Goal: Task Accomplishment & Management: Manage account settings

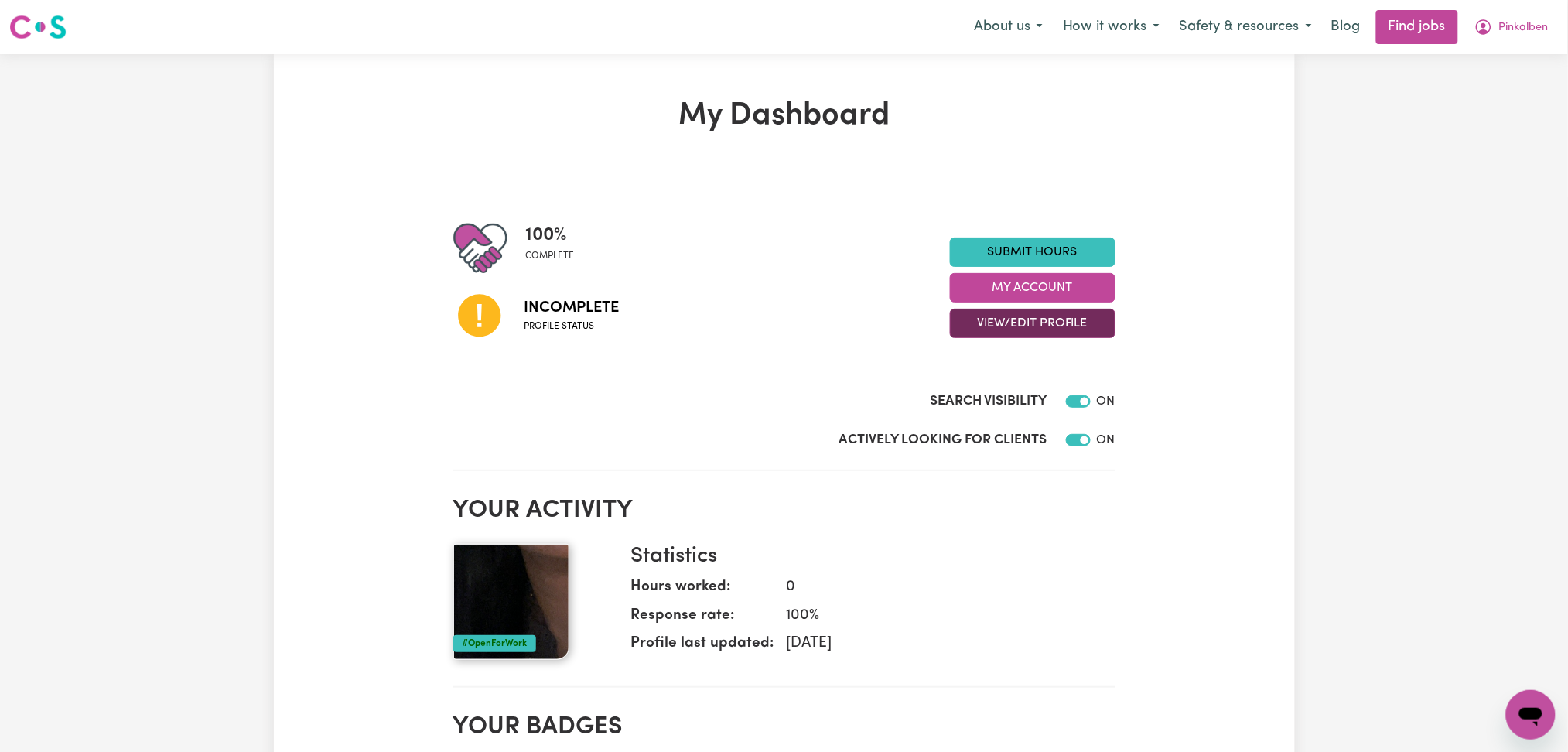
click at [996, 322] on button "View/Edit Profile" at bounding box center [1032, 323] width 165 height 30
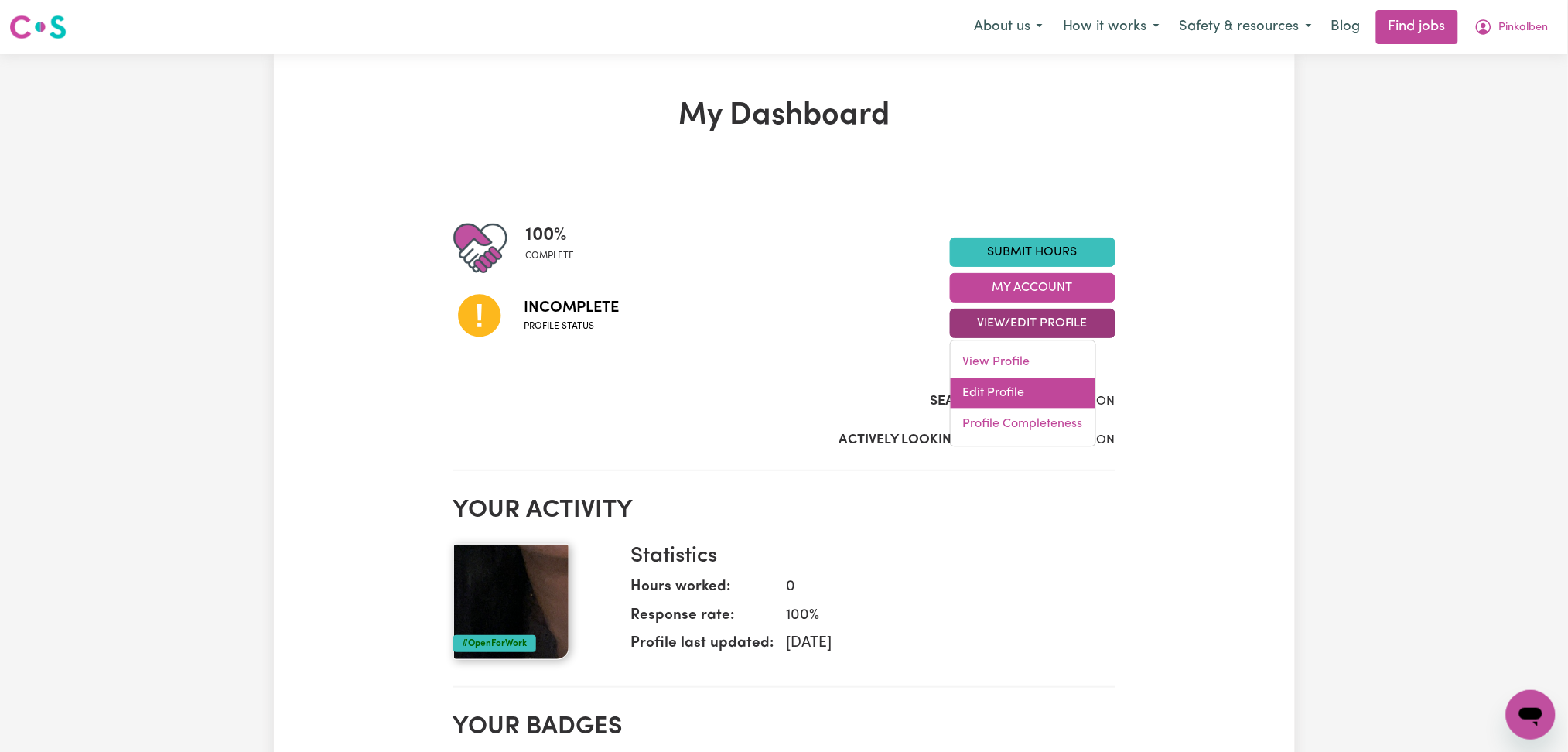
click at [985, 407] on link "Edit Profile" at bounding box center [1023, 393] width 145 height 31
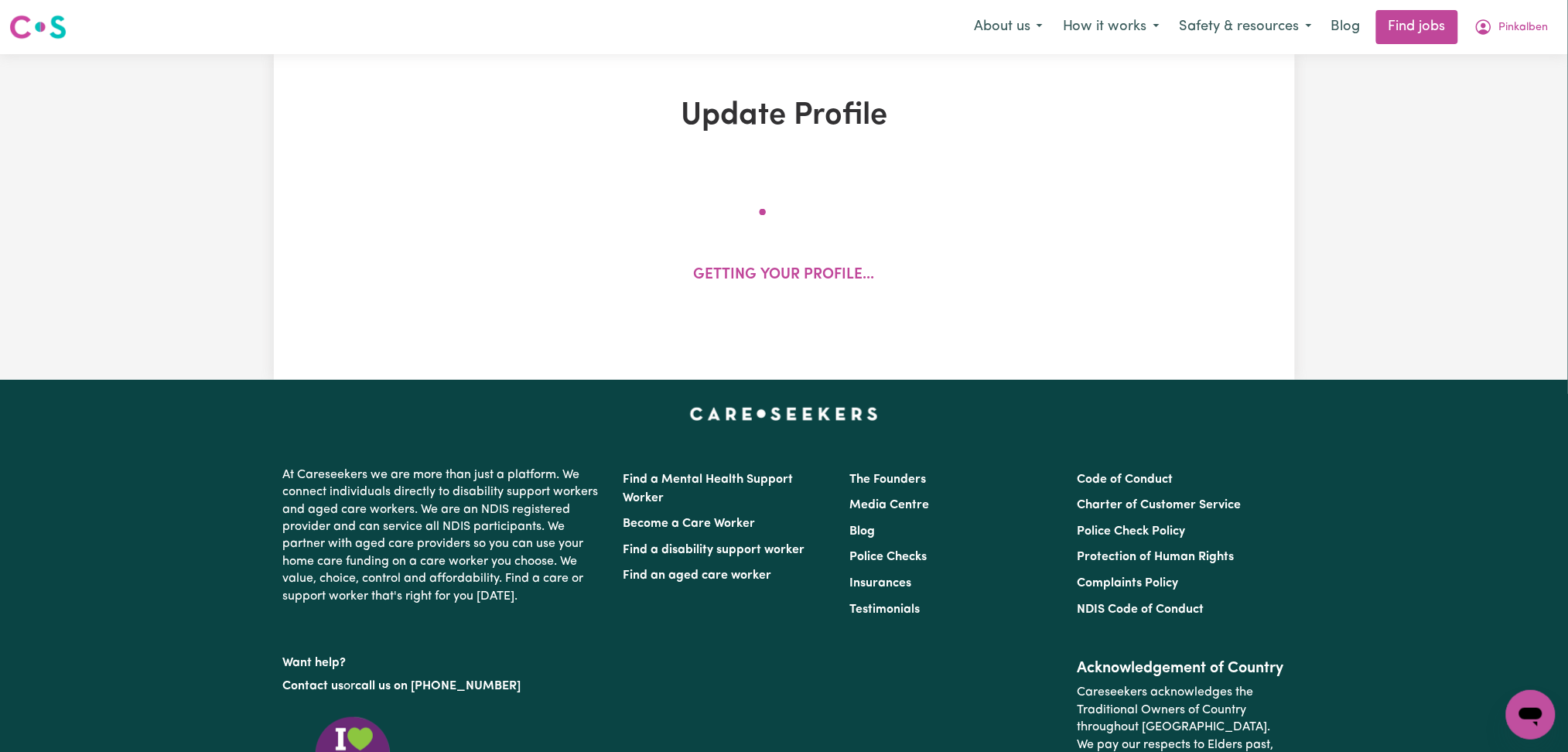
select select "[DEMOGRAPHIC_DATA]"
select select "[DEMOGRAPHIC_DATA] Work Visa"
select select "Studying a healthcare related degree or qualification"
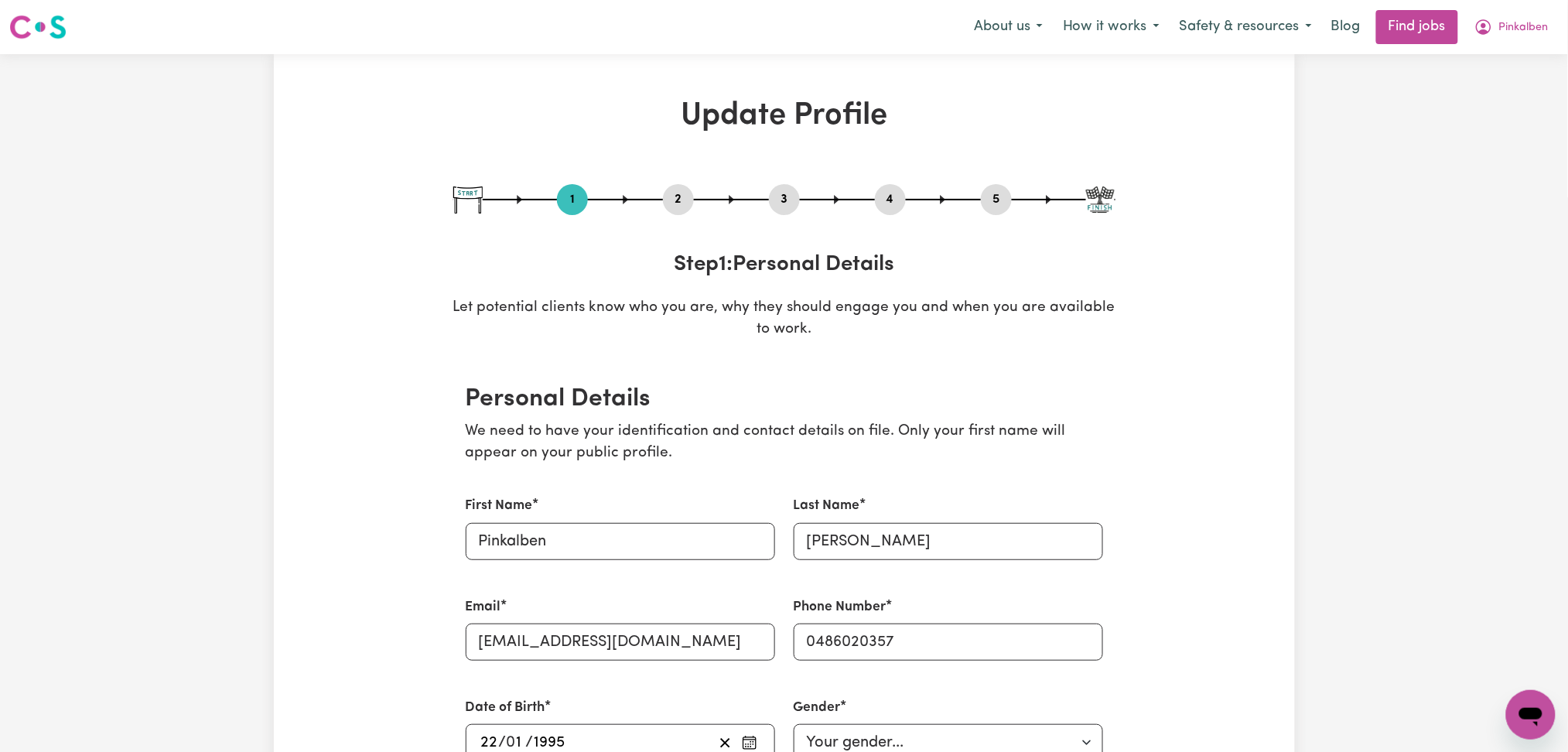
click at [998, 207] on button "5" at bounding box center [996, 199] width 31 height 20
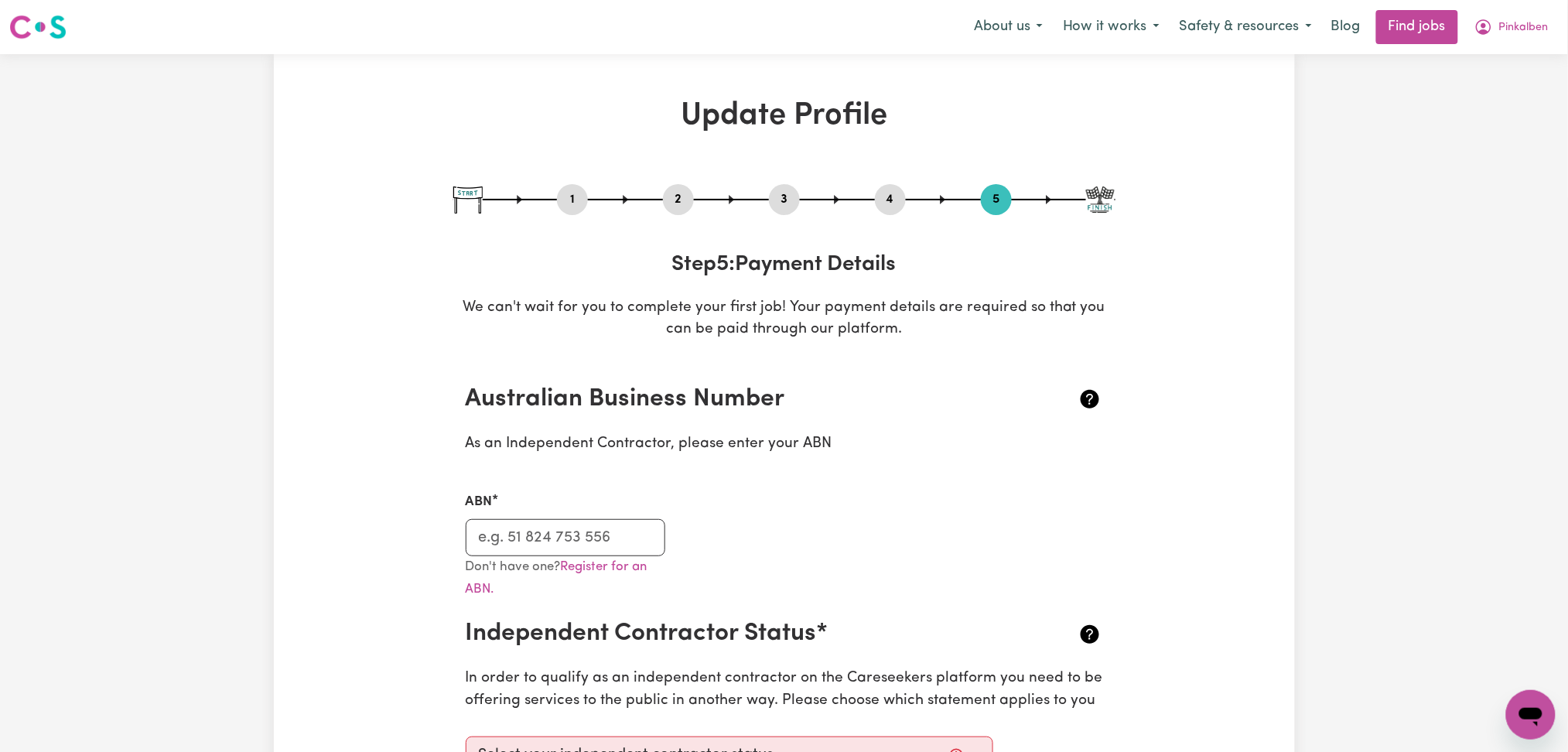
scroll to position [103, 0]
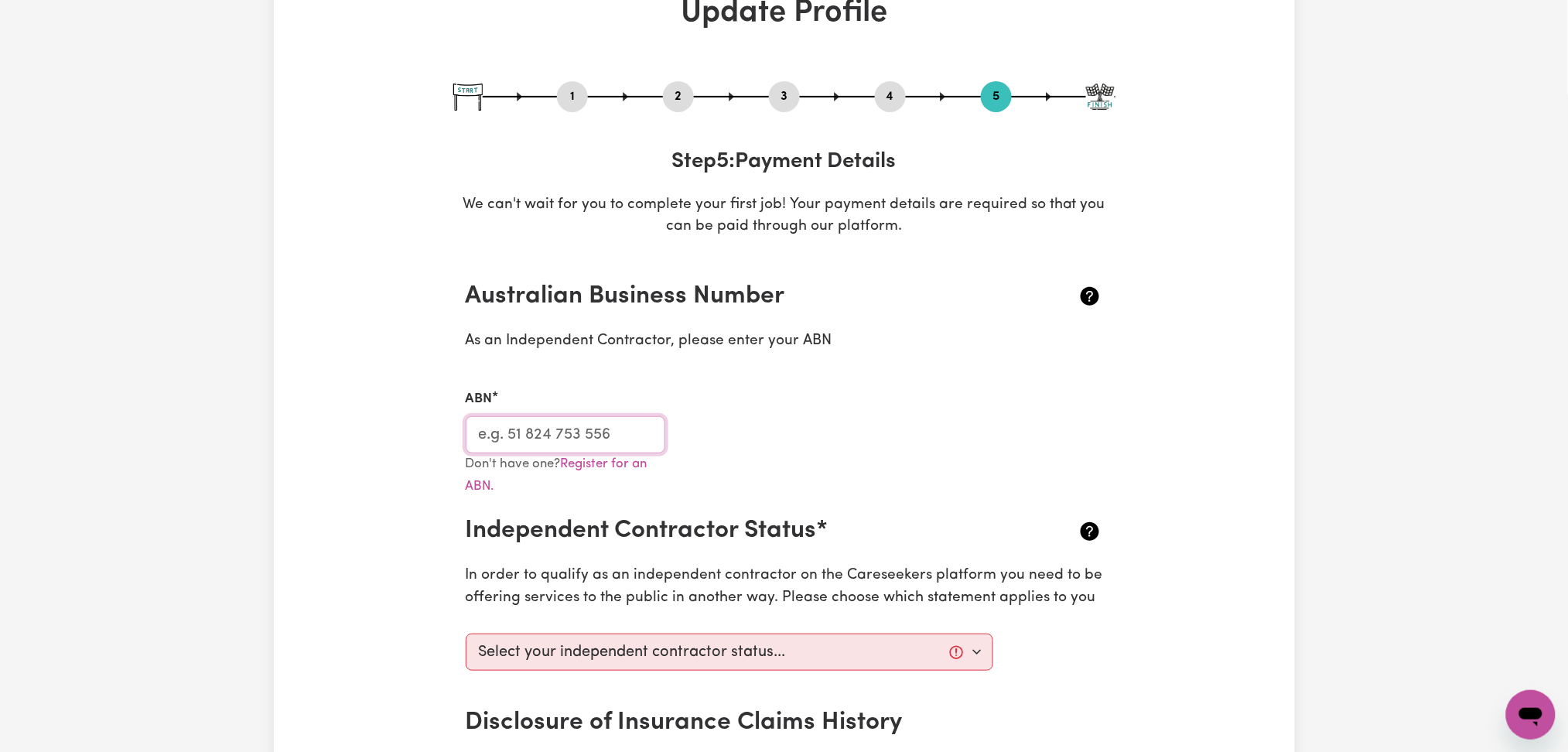
click at [557, 438] on input "ABN" at bounding box center [565, 434] width 200 height 38
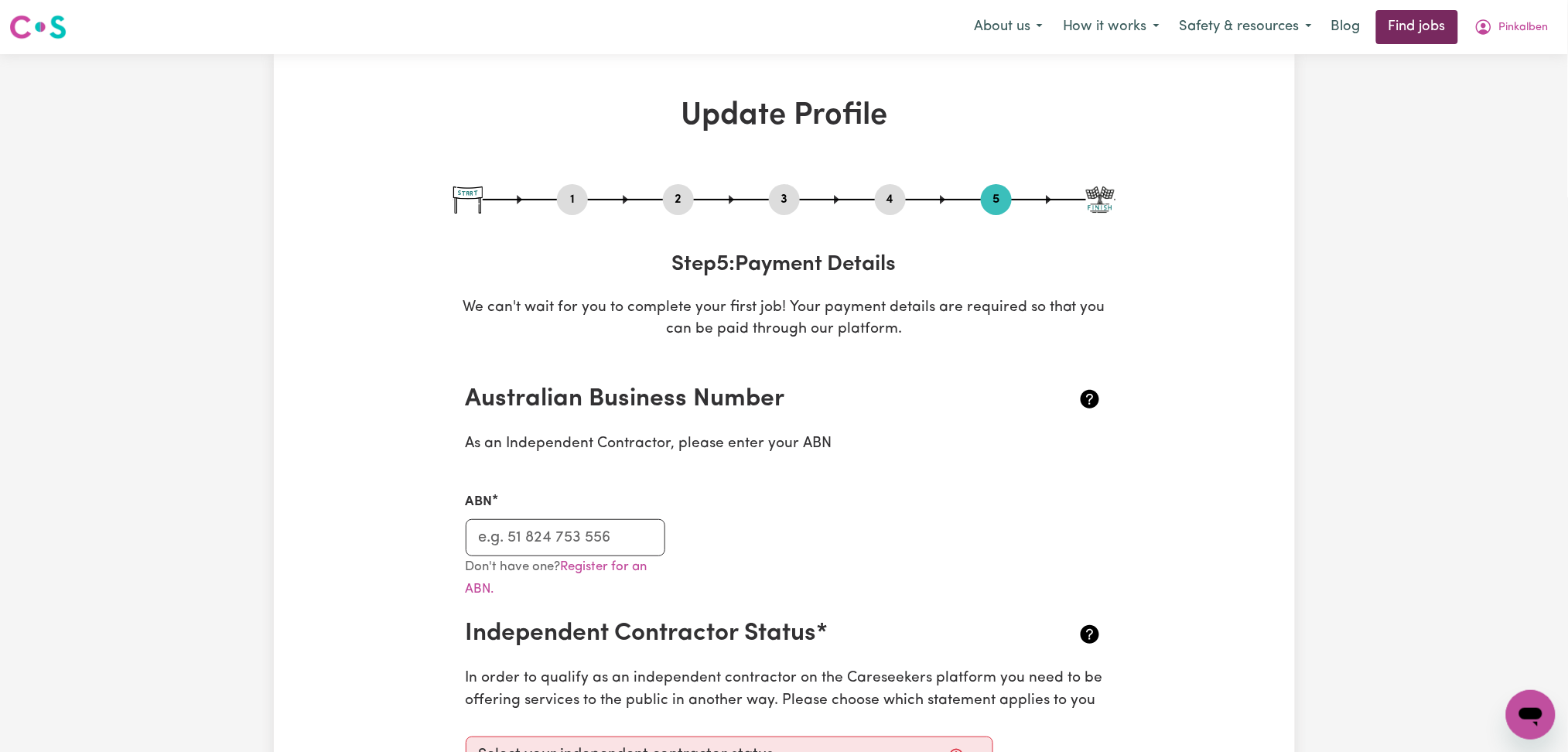
click at [1381, 16] on link "Find jobs" at bounding box center [1417, 27] width 82 height 34
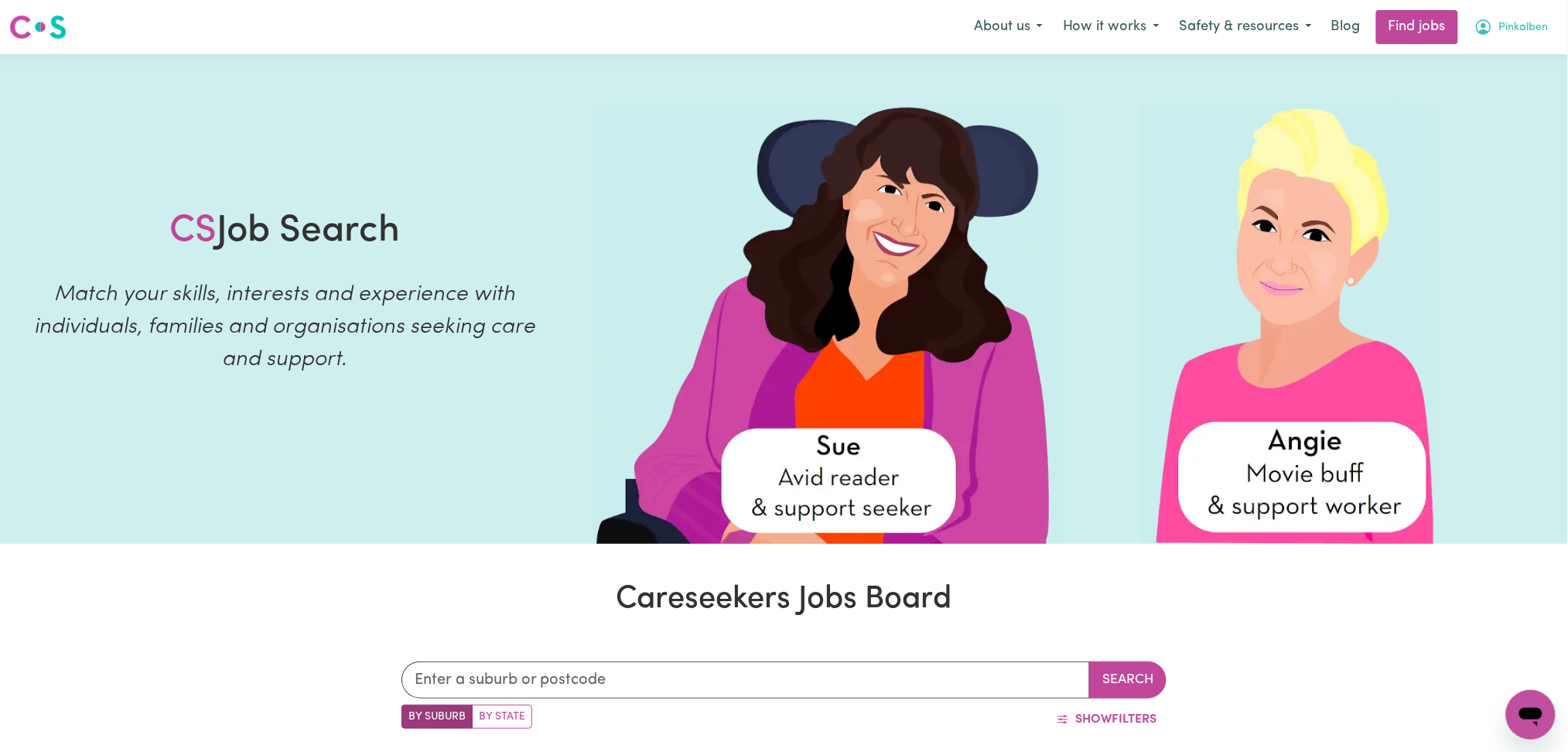
click at [1527, 38] on button "Pinkalben" at bounding box center [1511, 26] width 94 height 32
click at [1495, 88] on link "My Dashboard" at bounding box center [1496, 89] width 122 height 30
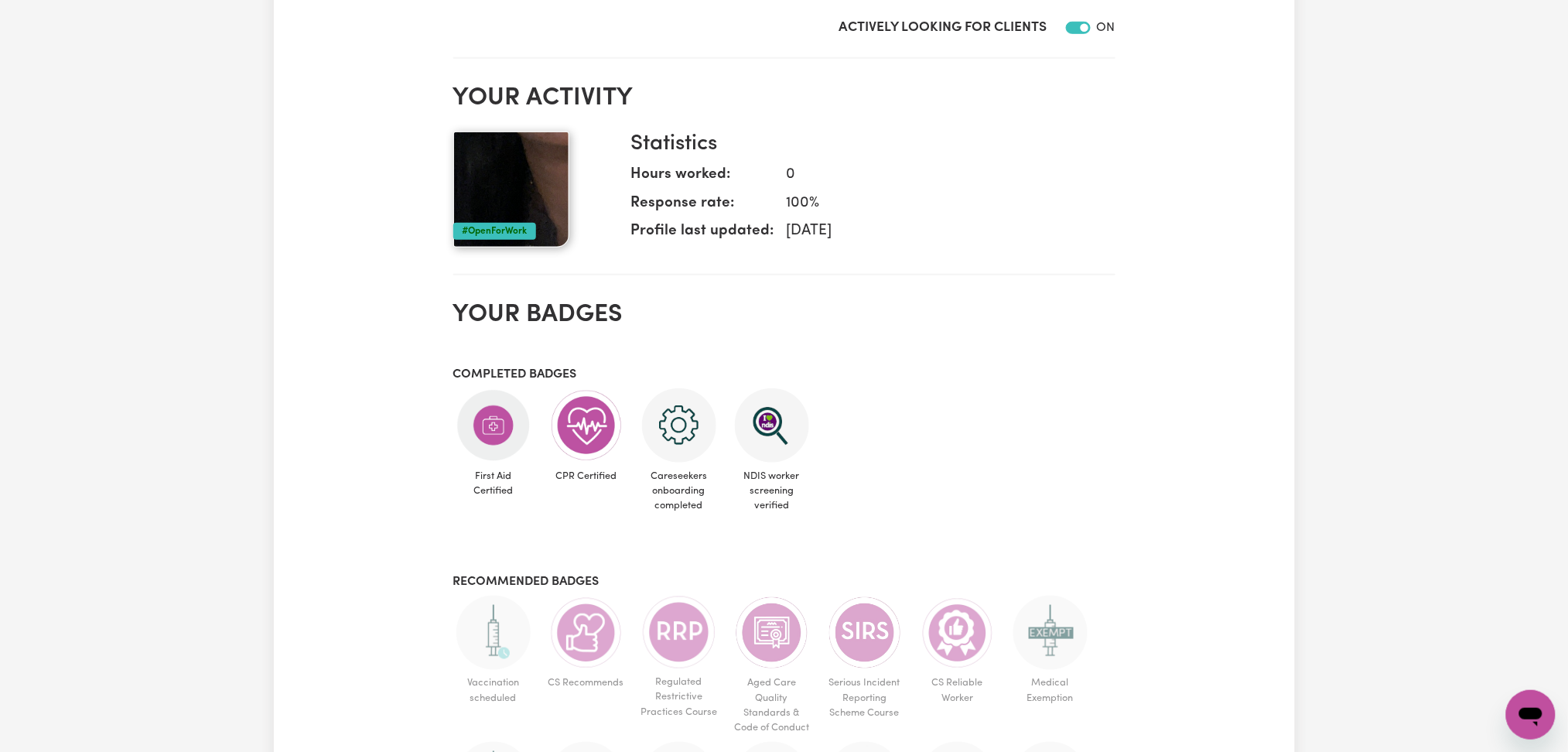
scroll to position [515, 0]
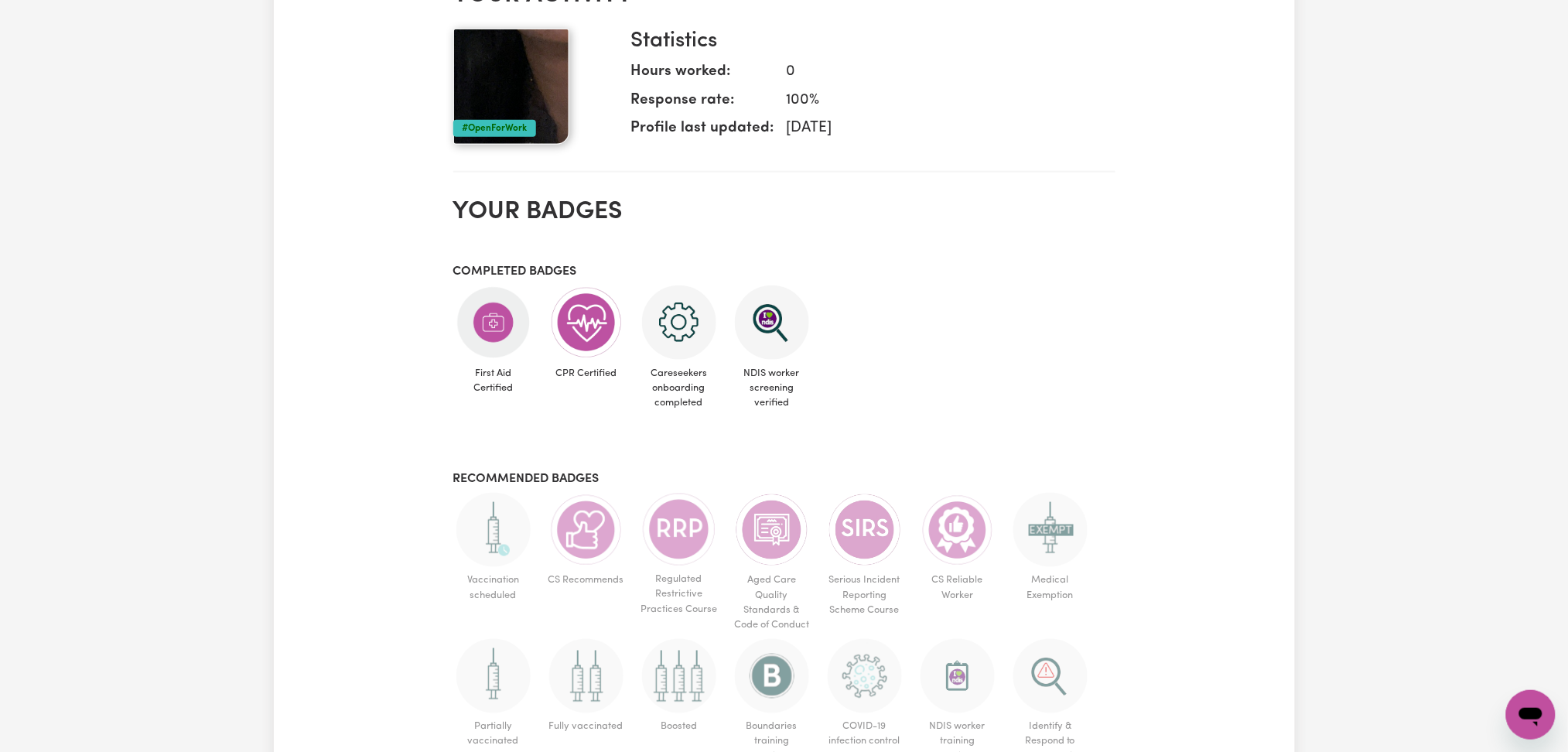
click at [920, 354] on ul "First Aid Certified CPR Certified Careseekers onboarding completed NDIS worker …" at bounding box center [784, 351] width 662 height 132
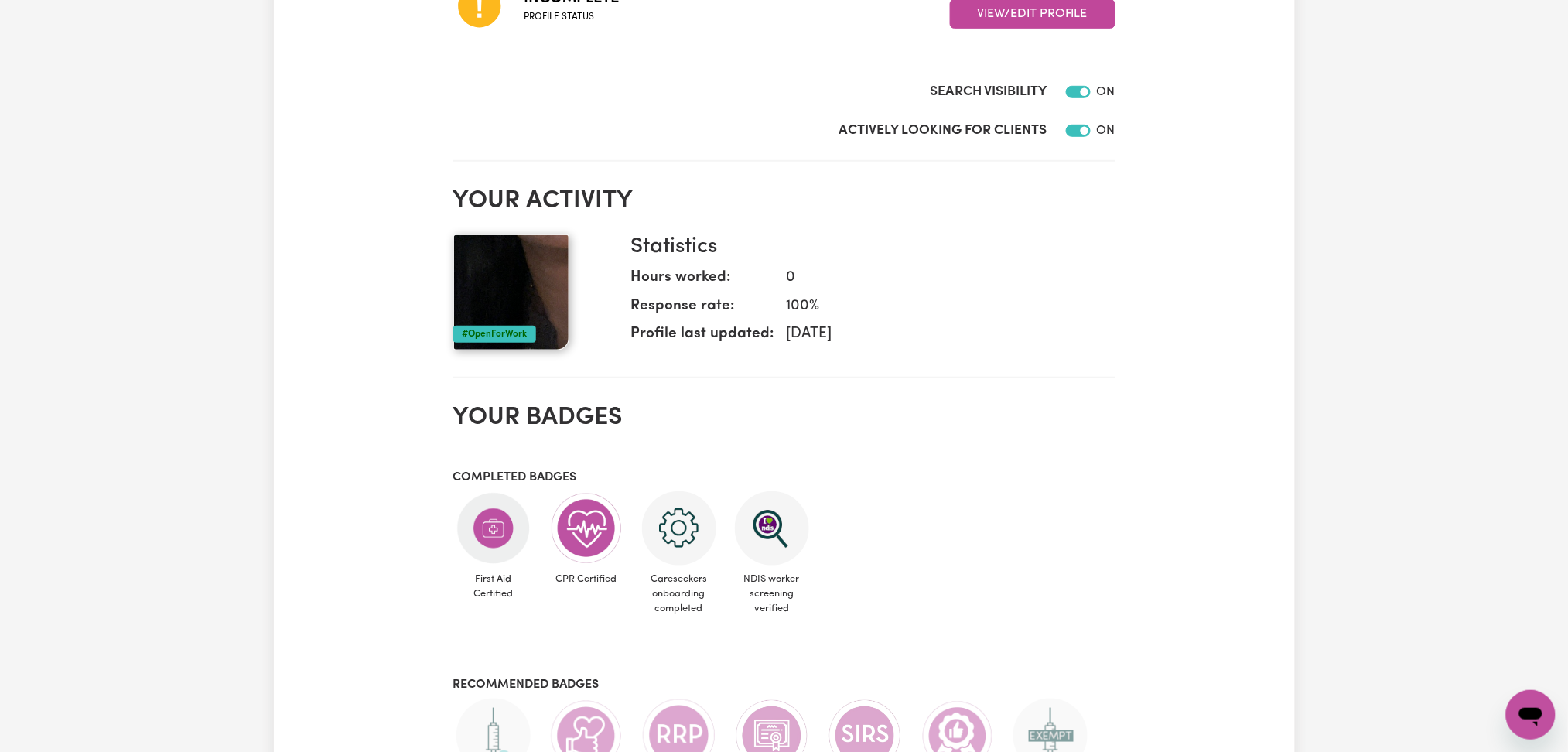
scroll to position [206, 0]
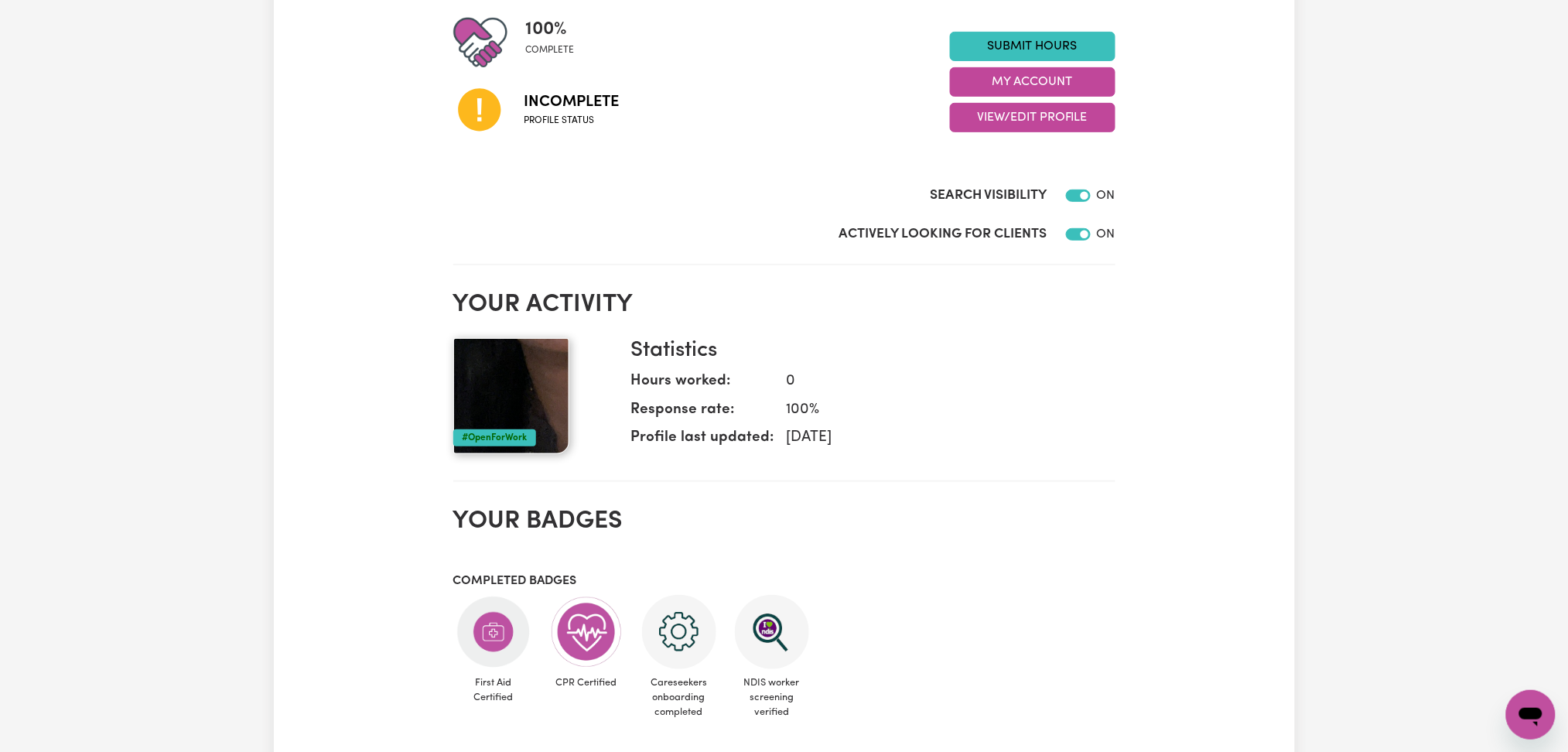
click at [1104, 334] on section "Your activity #OpenForWork Statistics Hours worked: 0 Response rate: 100 % Prof…" at bounding box center [784, 380] width 662 height 204
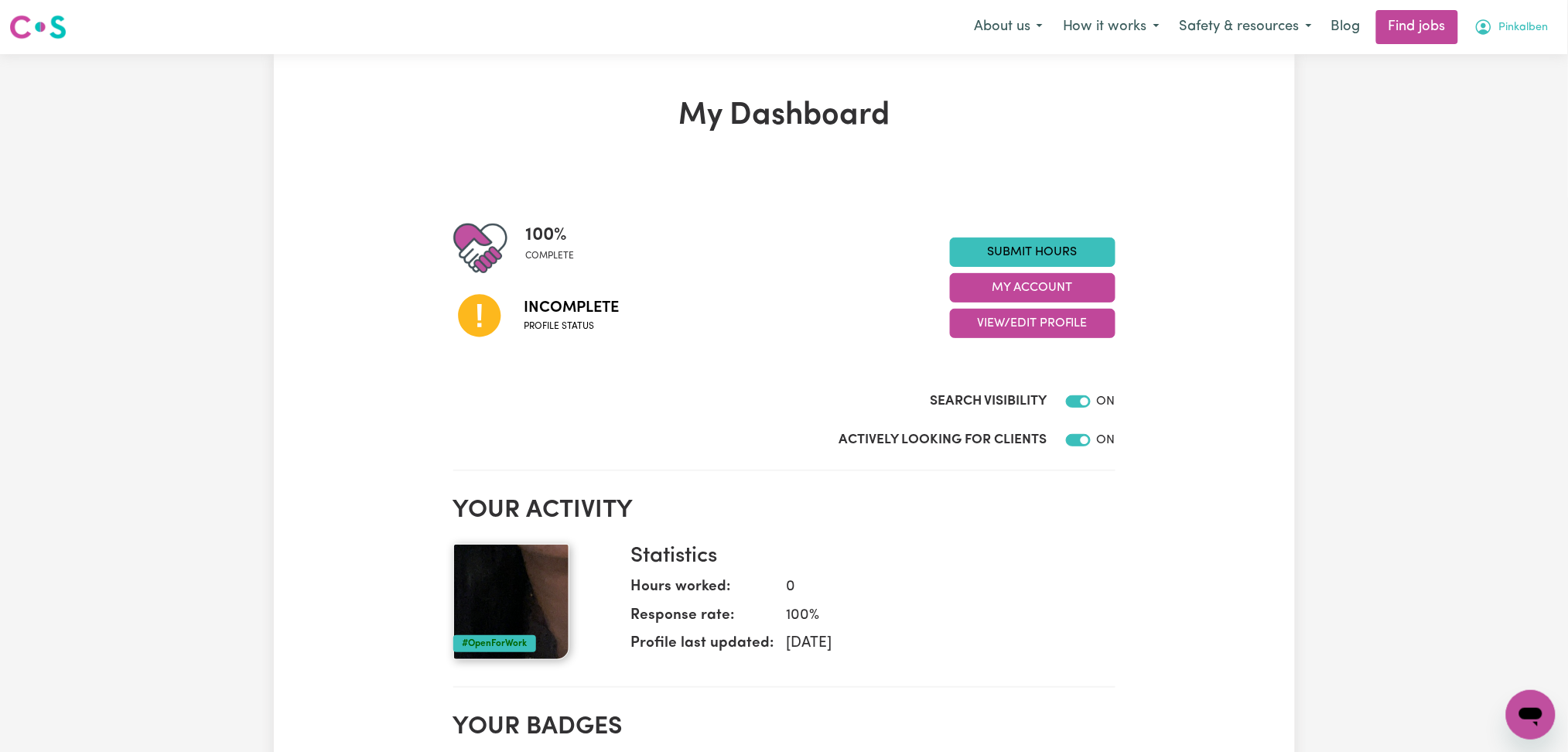
click at [1513, 38] on button "Pinkalben" at bounding box center [1511, 26] width 94 height 32
click at [1483, 128] on link "Logout" at bounding box center [1496, 119] width 122 height 30
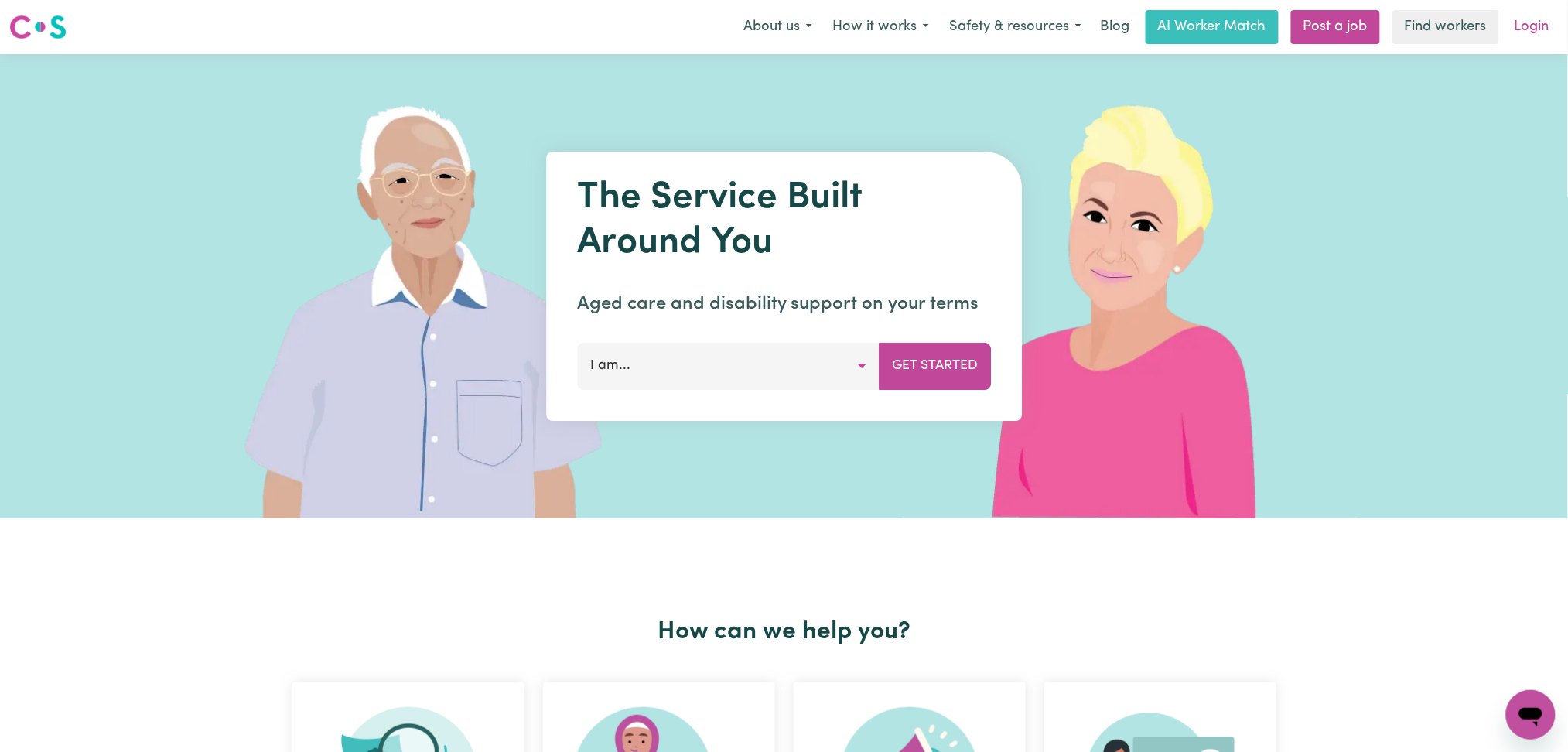
click at [1506, 38] on link "Login" at bounding box center [1531, 27] width 53 height 34
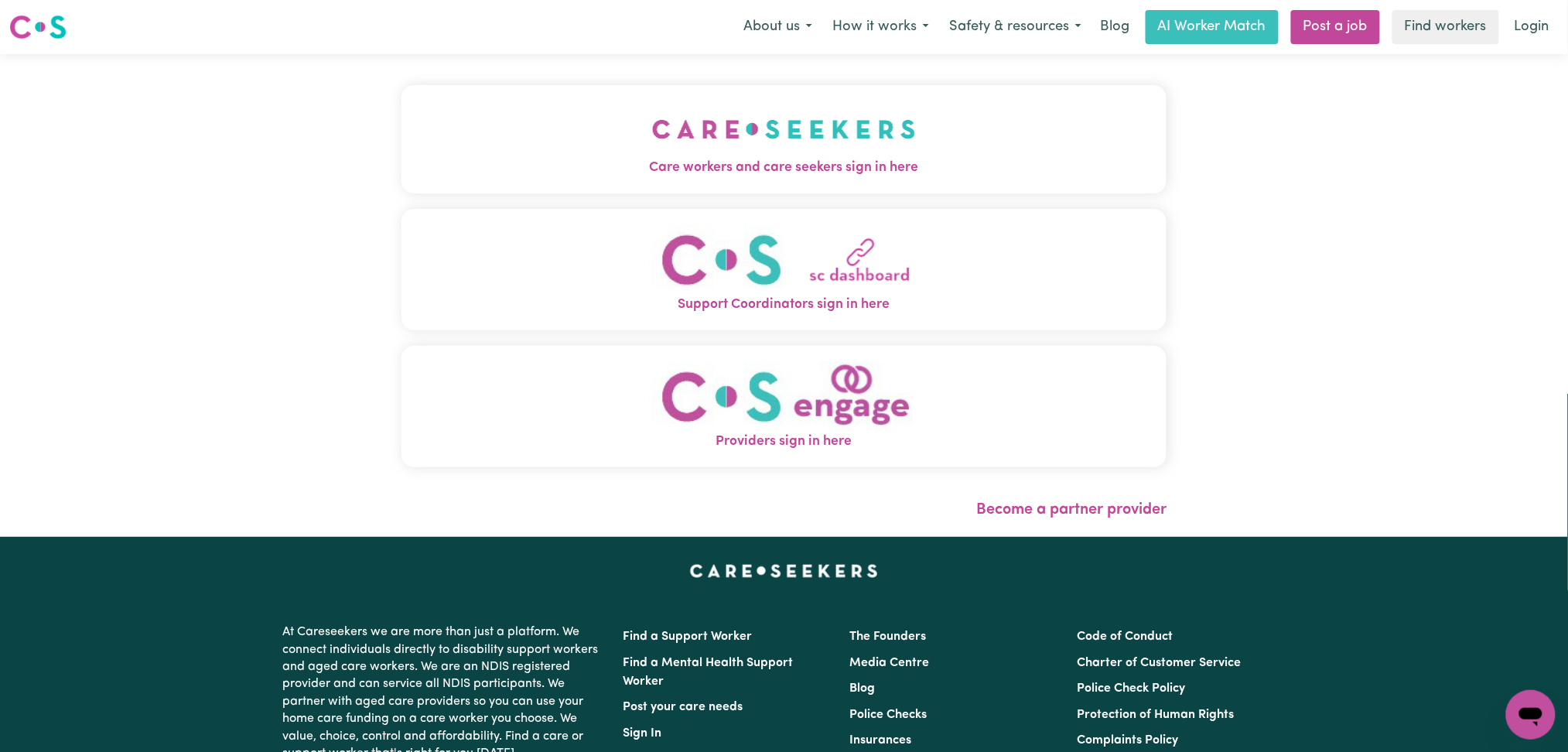
click at [1508, 31] on link "Login" at bounding box center [1531, 27] width 53 height 34
click at [786, 100] on img "Care workers and care seekers sign in here" at bounding box center [784, 129] width 264 height 58
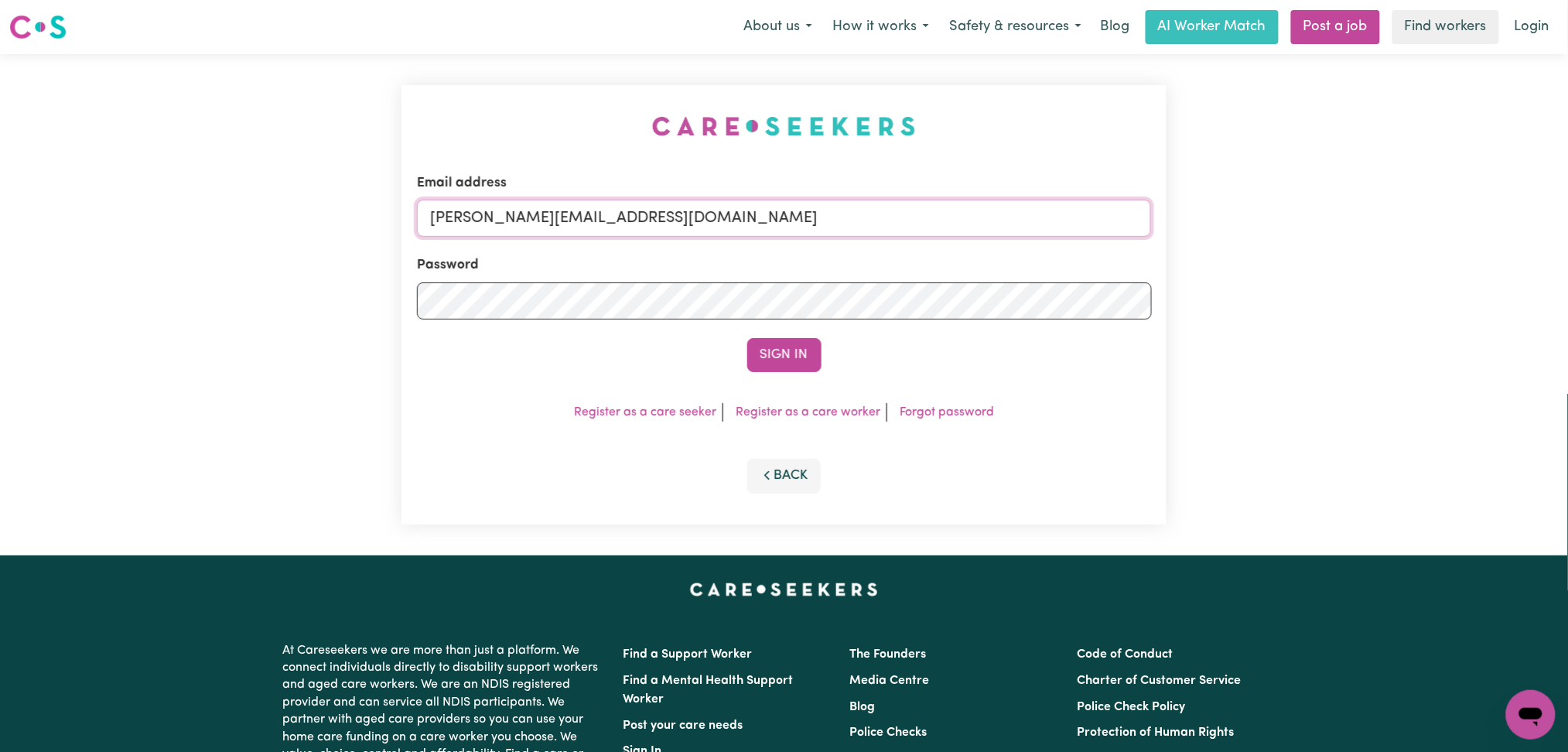
click at [660, 216] on input "[PERSON_NAME][EMAIL_ADDRESS][DOMAIN_NAME]" at bounding box center [784, 217] width 735 height 38
drag, startPoint x: 508, startPoint y: 204, endPoint x: 874, endPoint y: 217, distance: 366.2
click at [874, 204] on input "Superuser~[EMAIL_ADDRESS][DOMAIN_NAME]" at bounding box center [784, 217] width 735 height 38
type input "Superuser~[EMAIL_ADDRESS][DOMAIN_NAME]"
click at [770, 348] on button "Sign In" at bounding box center [784, 355] width 74 height 34
